Goal: Transaction & Acquisition: Purchase product/service

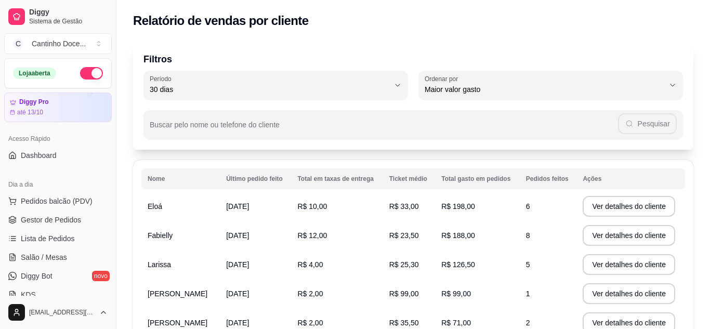
select select "30"
select select "HIGHEST_TOTAL_SPENT_WITH_ORDERS"
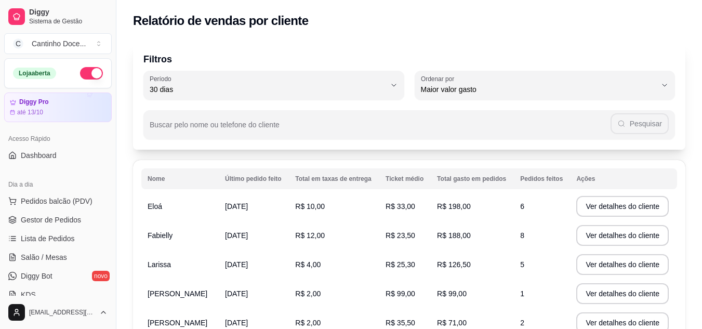
scroll to position [208, 0]
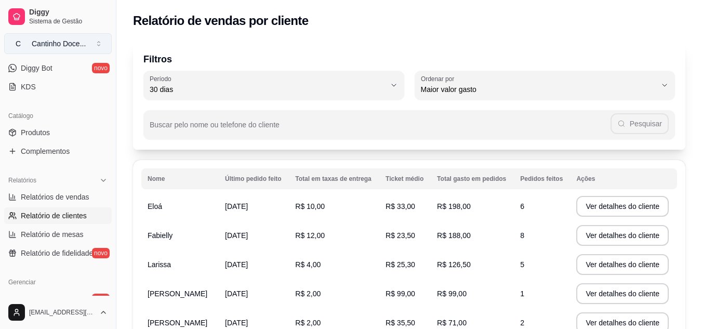
click at [96, 41] on button "C Cantinho Doce ..." at bounding box center [58, 43] width 108 height 21
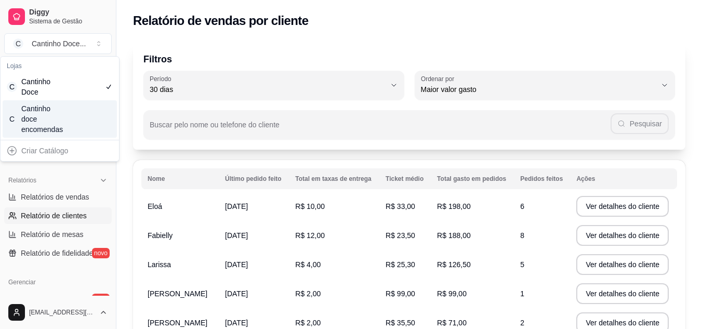
click at [75, 114] on div "C Cantinho doce encomendas" at bounding box center [60, 118] width 114 height 37
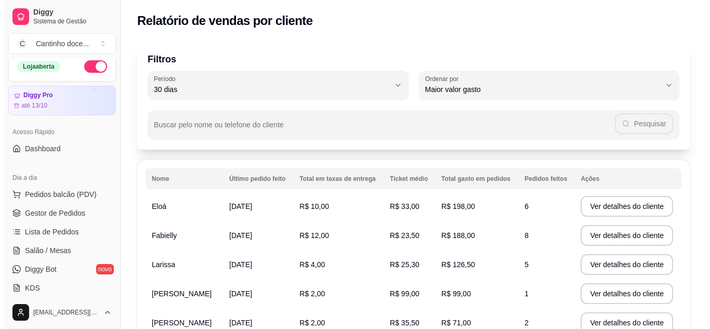
scroll to position [0, 0]
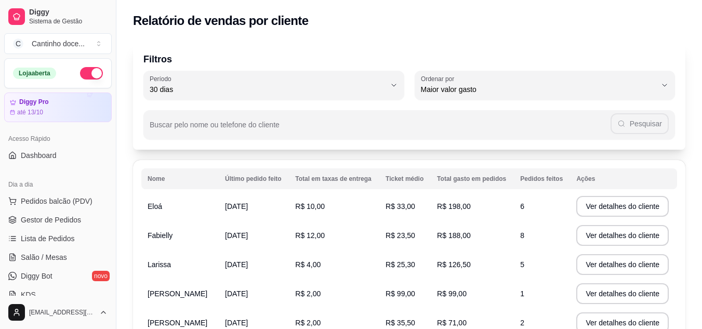
click at [112, 87] on button "Toggle Sidebar" at bounding box center [116, 164] width 8 height 329
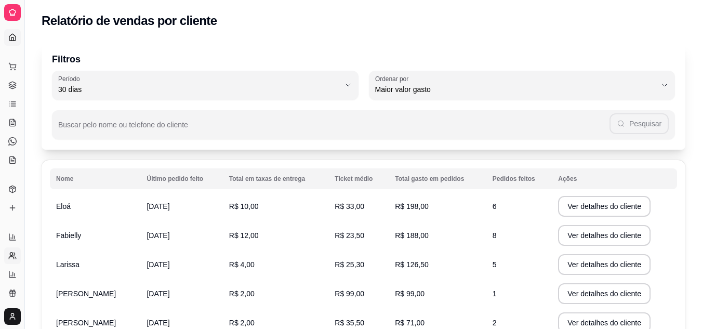
click at [12, 36] on icon at bounding box center [12, 37] width 8 height 8
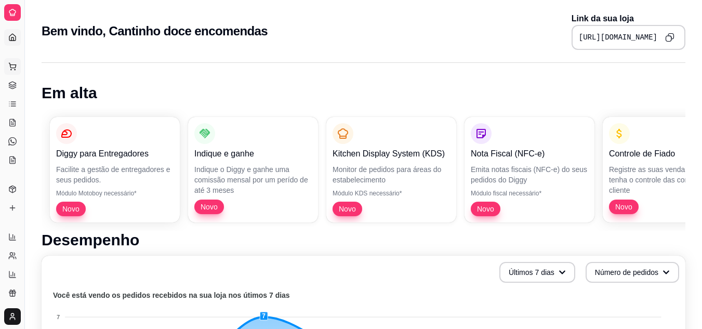
click at [8, 67] on button "Pedidos balcão (PDV)" at bounding box center [12, 66] width 17 height 17
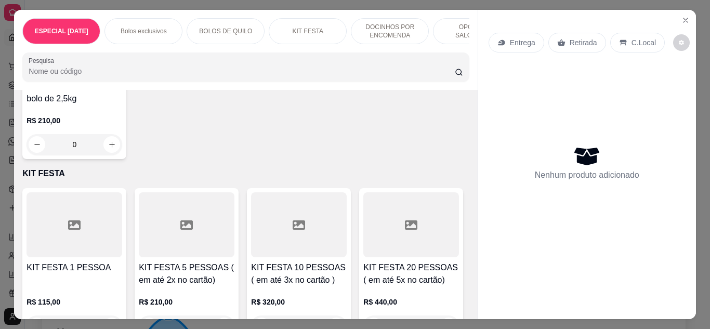
scroll to position [676, 0]
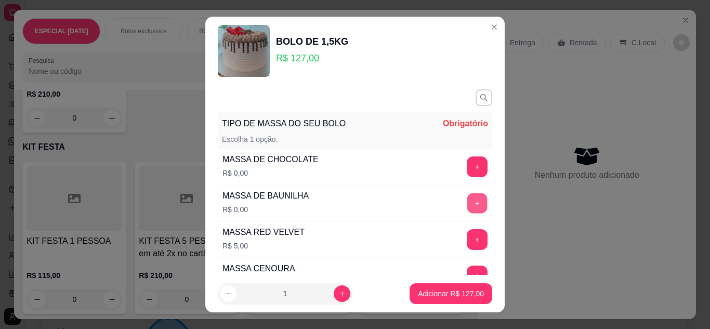
click at [467, 201] on button "+" at bounding box center [477, 203] width 20 height 20
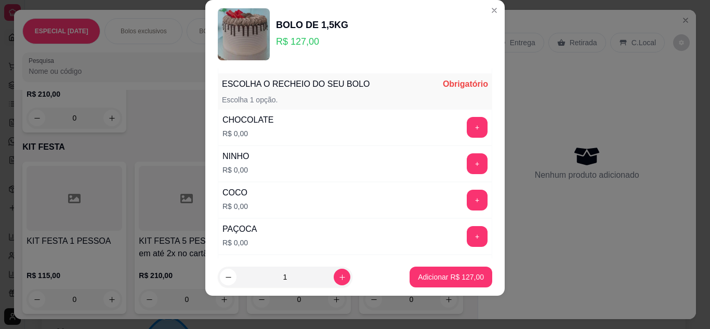
scroll to position [209, 0]
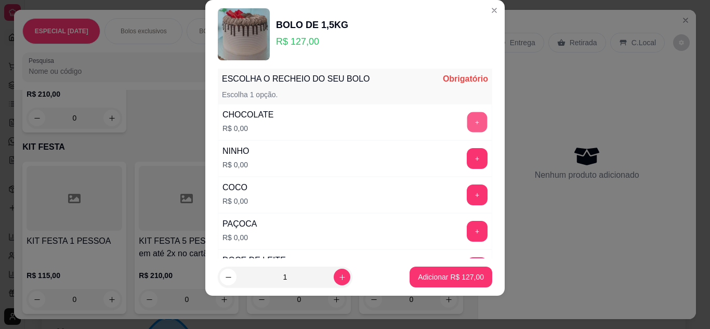
click at [467, 127] on button "+" at bounding box center [477, 122] width 20 height 20
click at [467, 161] on button "+" at bounding box center [477, 158] width 21 height 21
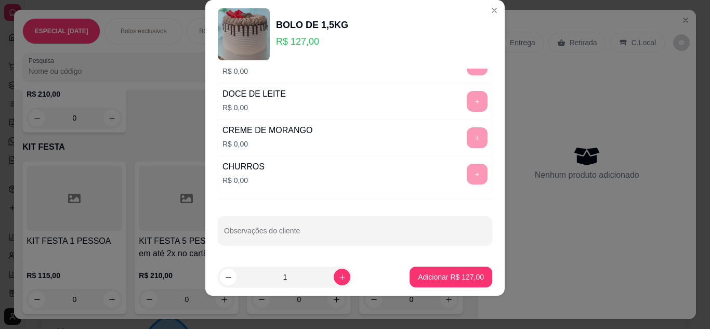
scroll to position [376, 0]
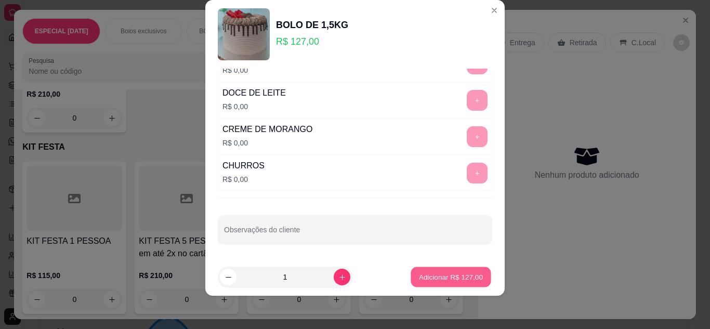
click at [419, 277] on p "Adicionar R$ 127,00" at bounding box center [451, 277] width 64 height 10
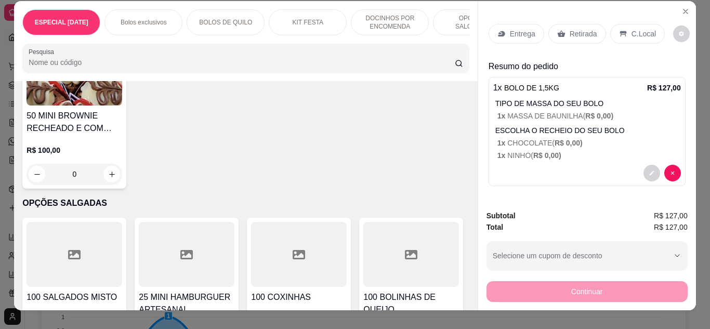
scroll to position [0, 0]
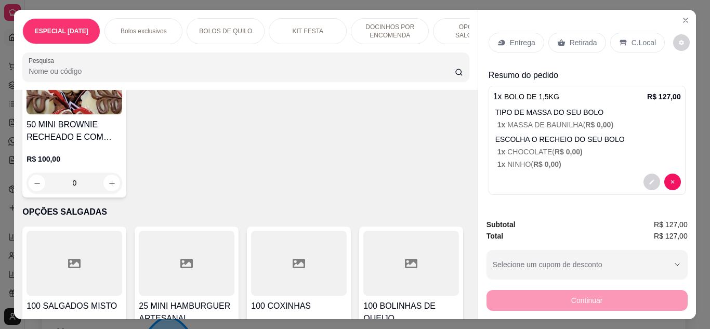
click at [563, 41] on div "Retirada" at bounding box center [577, 43] width 58 height 20
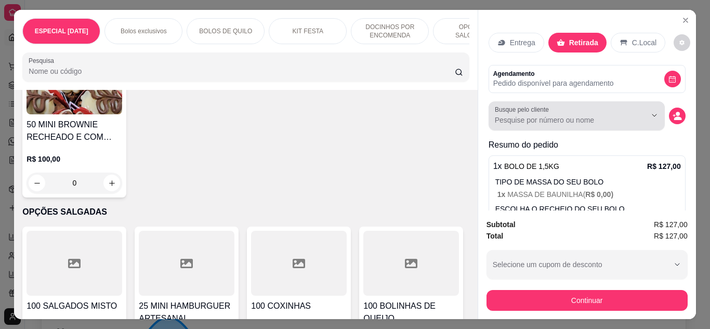
click at [614, 120] on input "Busque pelo cliente" at bounding box center [562, 120] width 135 height 10
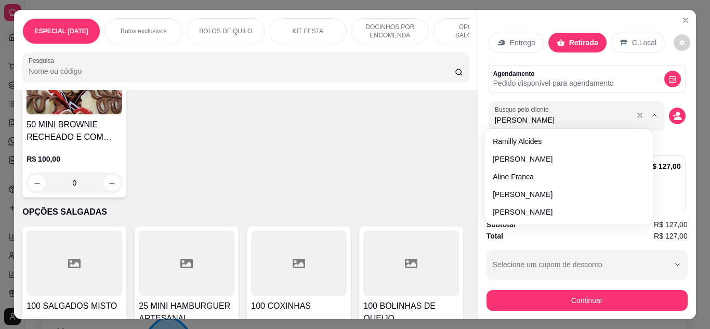
type input "claudina"
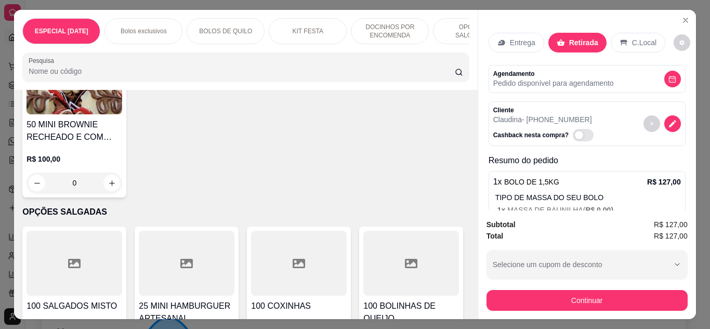
click at [575, 131] on span "Automatic updates" at bounding box center [579, 135] width 8 height 8
click at [572, 137] on input "Automatic updates" at bounding box center [575, 140] width 7 height 7
click at [581, 131] on span "Automatic updates" at bounding box center [586, 135] width 10 height 8
click at [577, 137] on input "Automatic updates" at bounding box center [575, 140] width 7 height 7
click at [573, 132] on span "Automatic updates" at bounding box center [583, 135] width 21 height 12
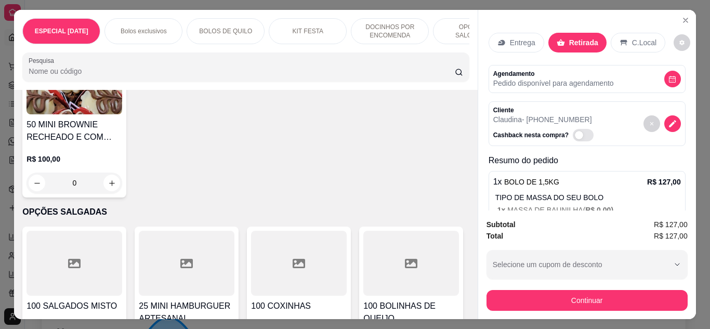
click at [572, 137] on input "Automatic updates" at bounding box center [575, 140] width 7 height 7
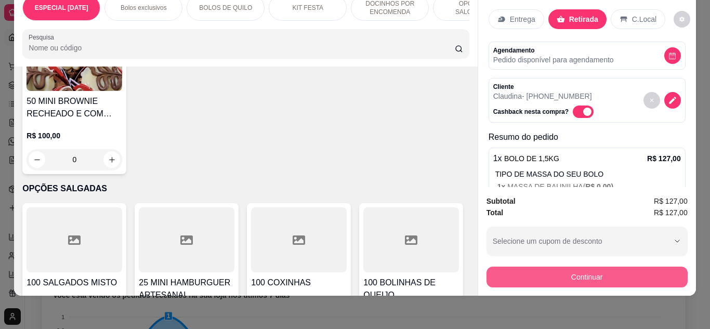
click at [594, 269] on button "Continuar" at bounding box center [587, 277] width 201 height 21
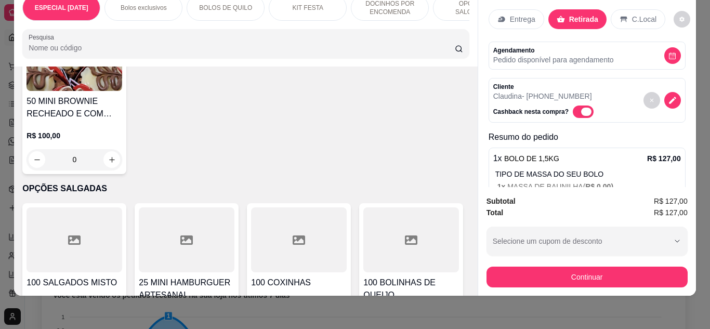
click at [581, 108] on span "Automatic updates" at bounding box center [586, 112] width 10 height 8
click at [578, 114] on input "Automatic updates" at bounding box center [575, 117] width 7 height 7
checkbox input "false"
